Goal: Obtain resource: Download file/media

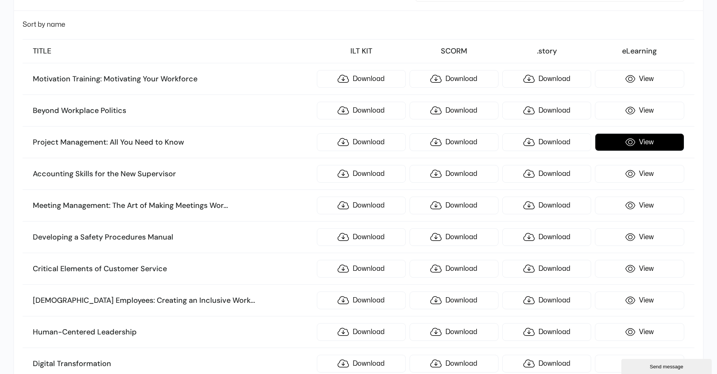
click at [627, 144] on link "View" at bounding box center [639, 142] width 89 height 18
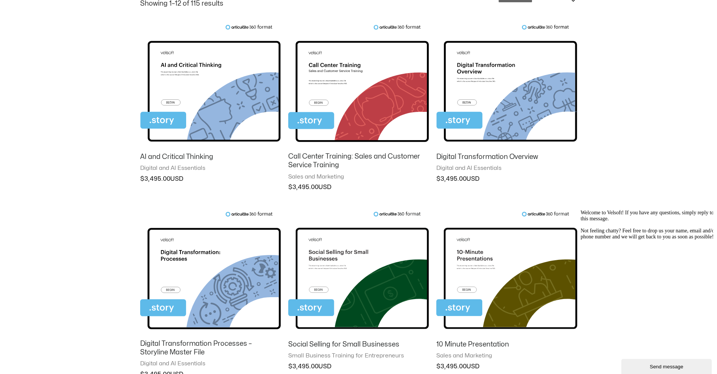
click at [581, 210] on icon "Chat attention grabber" at bounding box center [581, 210] width 0 height 0
